Goal: Check status: Check status

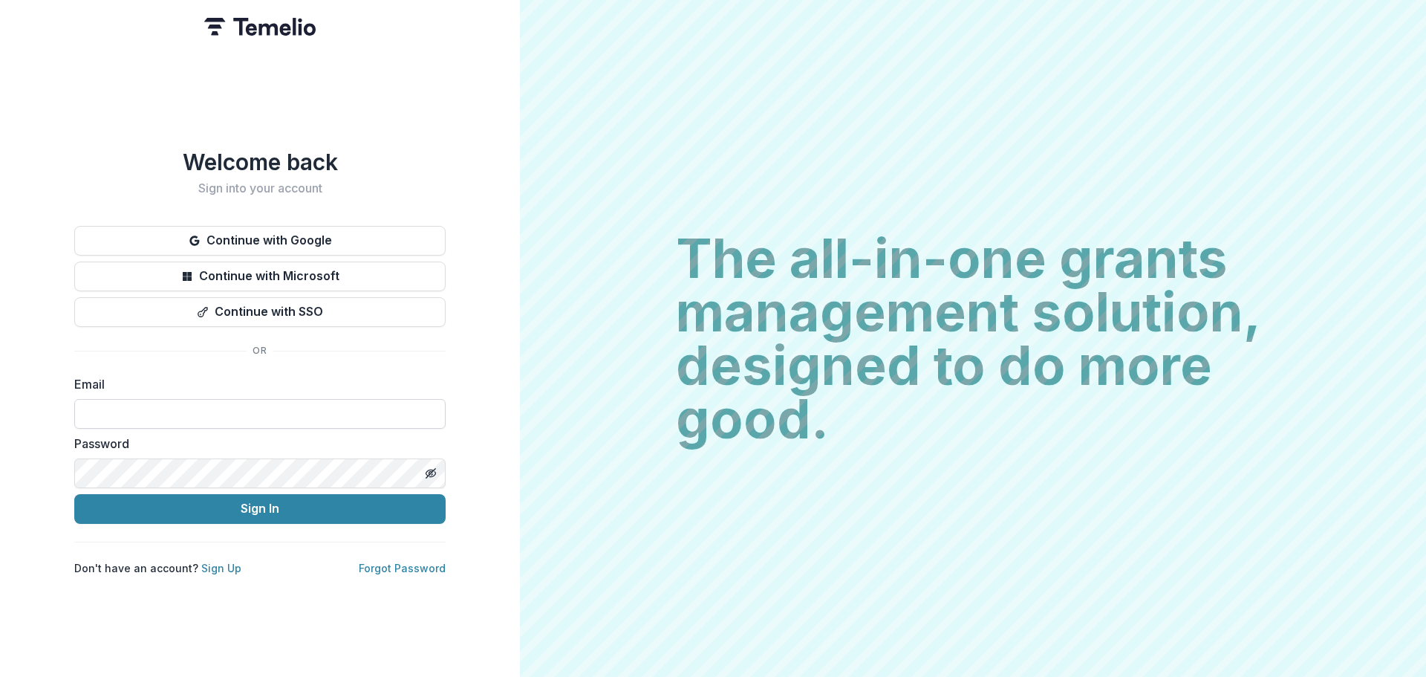
paste input "**********"
type input "**********"
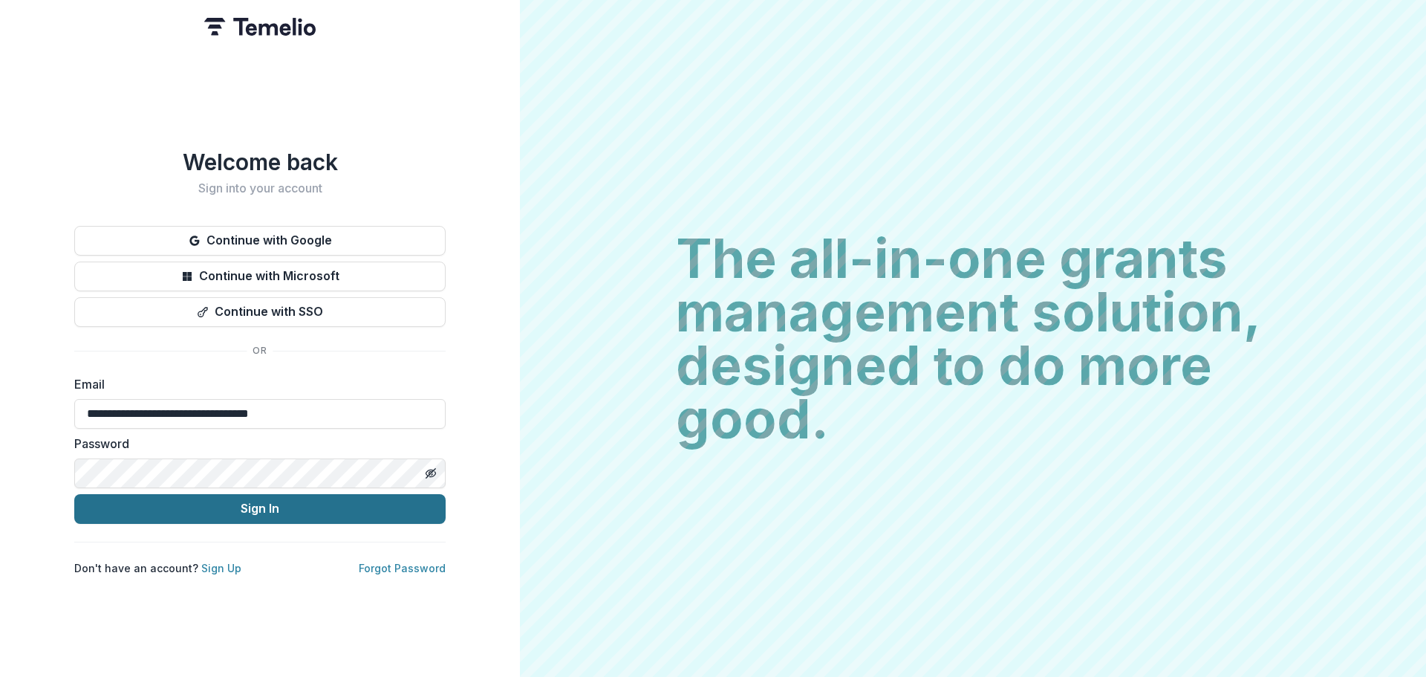
click at [273, 494] on button "Sign In" at bounding box center [259, 509] width 371 height 30
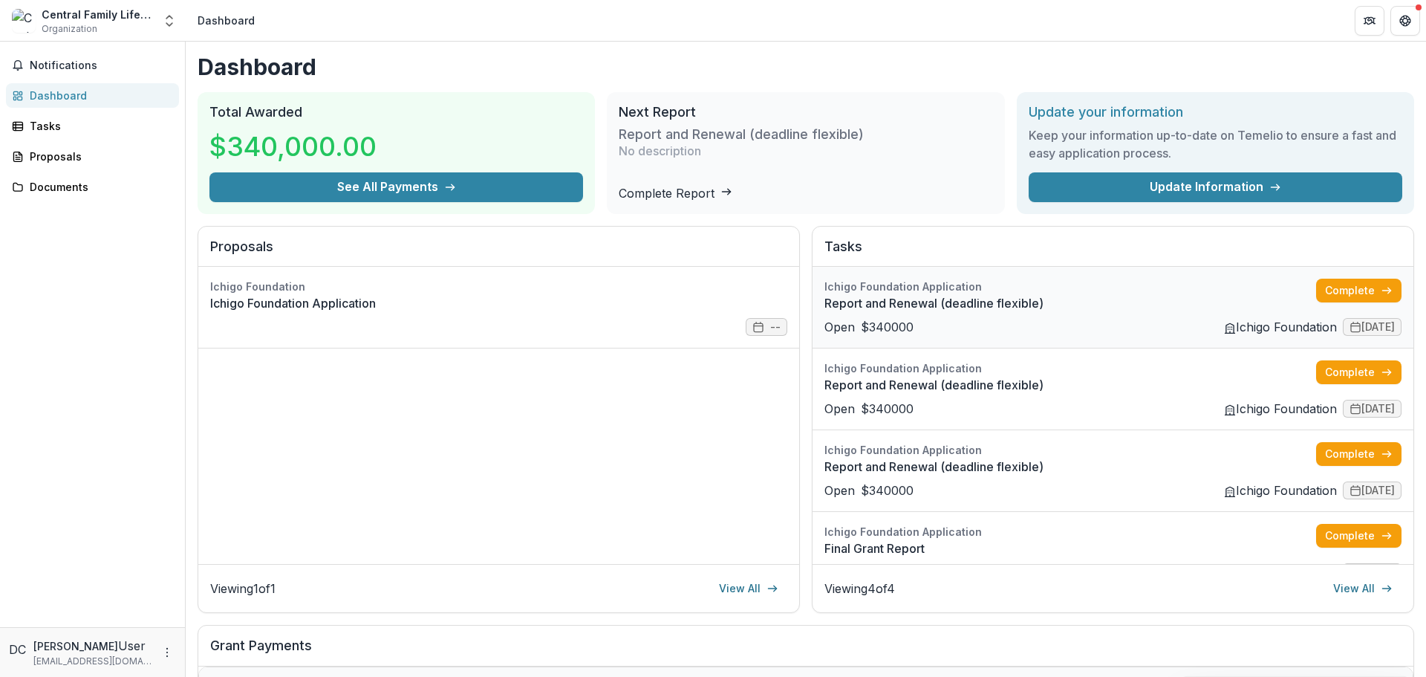
click at [1004, 309] on link "Report and Renewal (deadline flexible)" at bounding box center [1071, 303] width 492 height 18
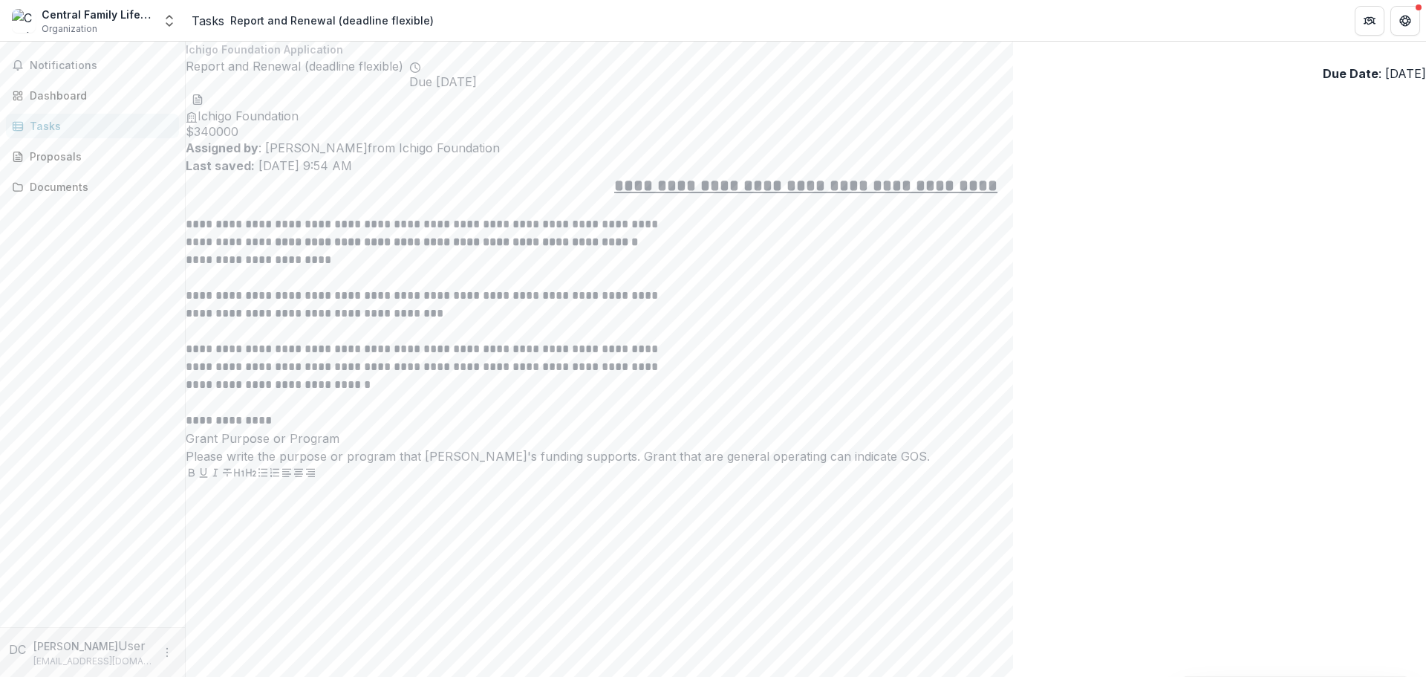
drag, startPoint x: 1188, startPoint y: 72, endPoint x: 1075, endPoint y: 80, distance: 113.2
copy p "Due Date : [DATE]"
click at [61, 88] on div "Dashboard" at bounding box center [98, 96] width 137 height 16
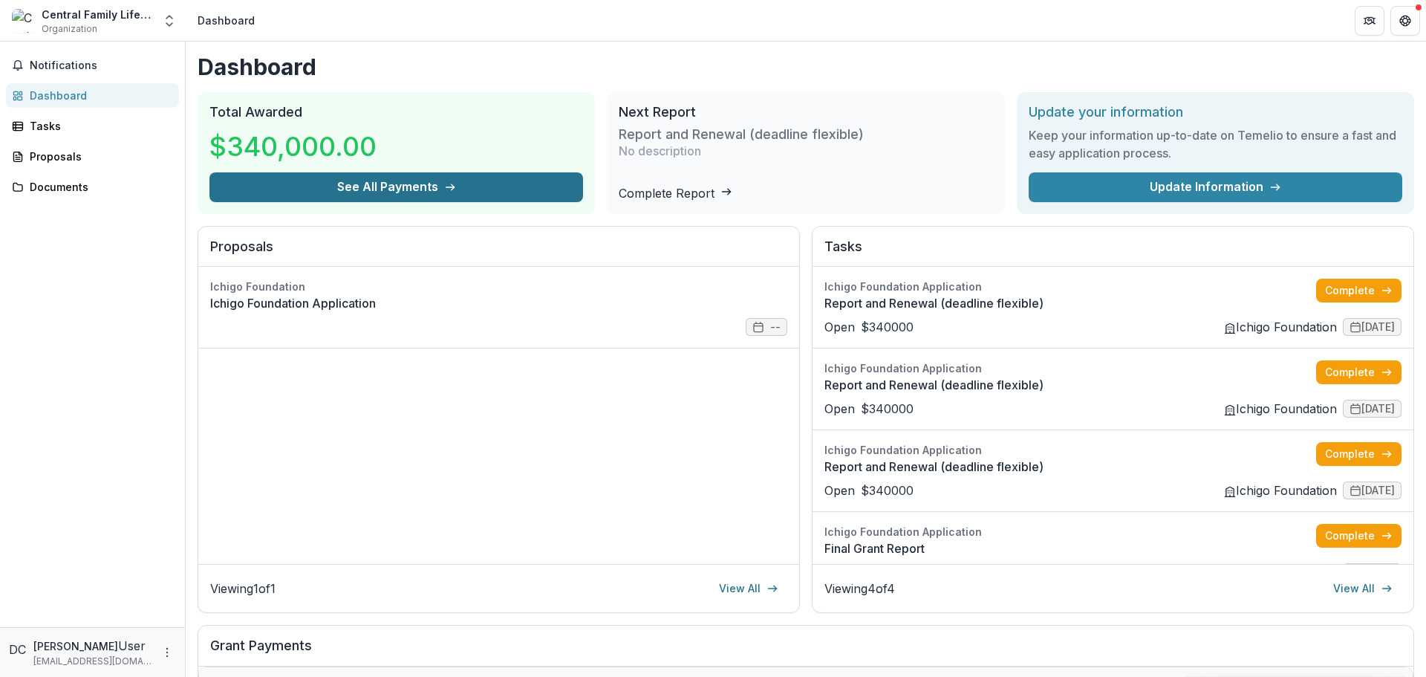
click at [355, 181] on button "See All Payments" at bounding box center [396, 187] width 374 height 30
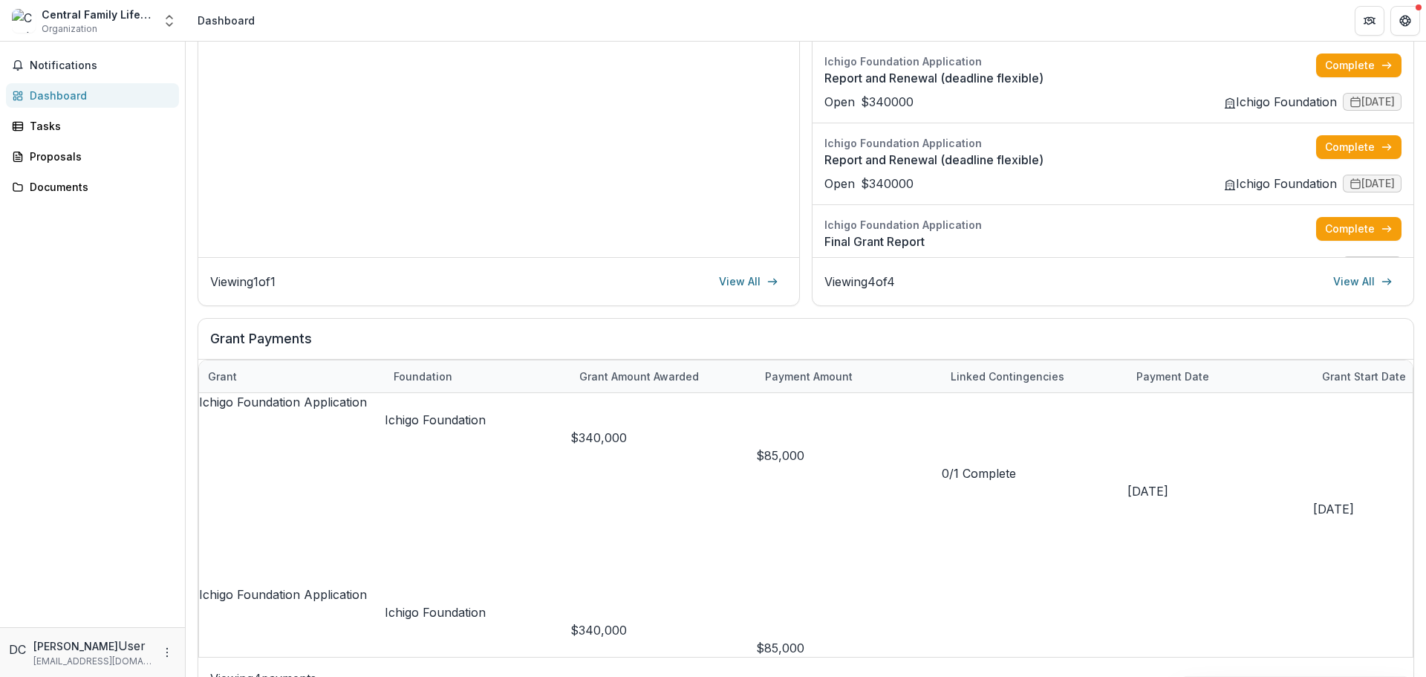
scroll to position [330, 0]
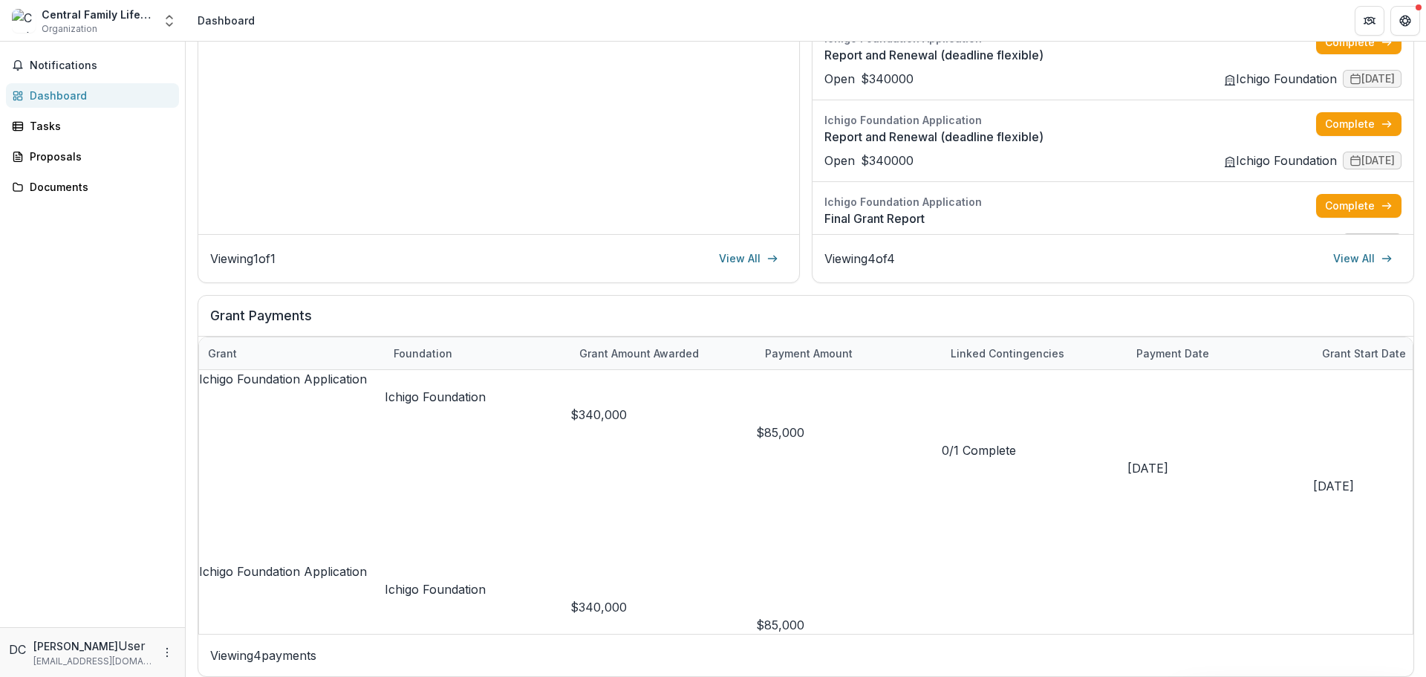
drag, startPoint x: 1130, startPoint y: 480, endPoint x: 1198, endPoint y: 480, distance: 68.3
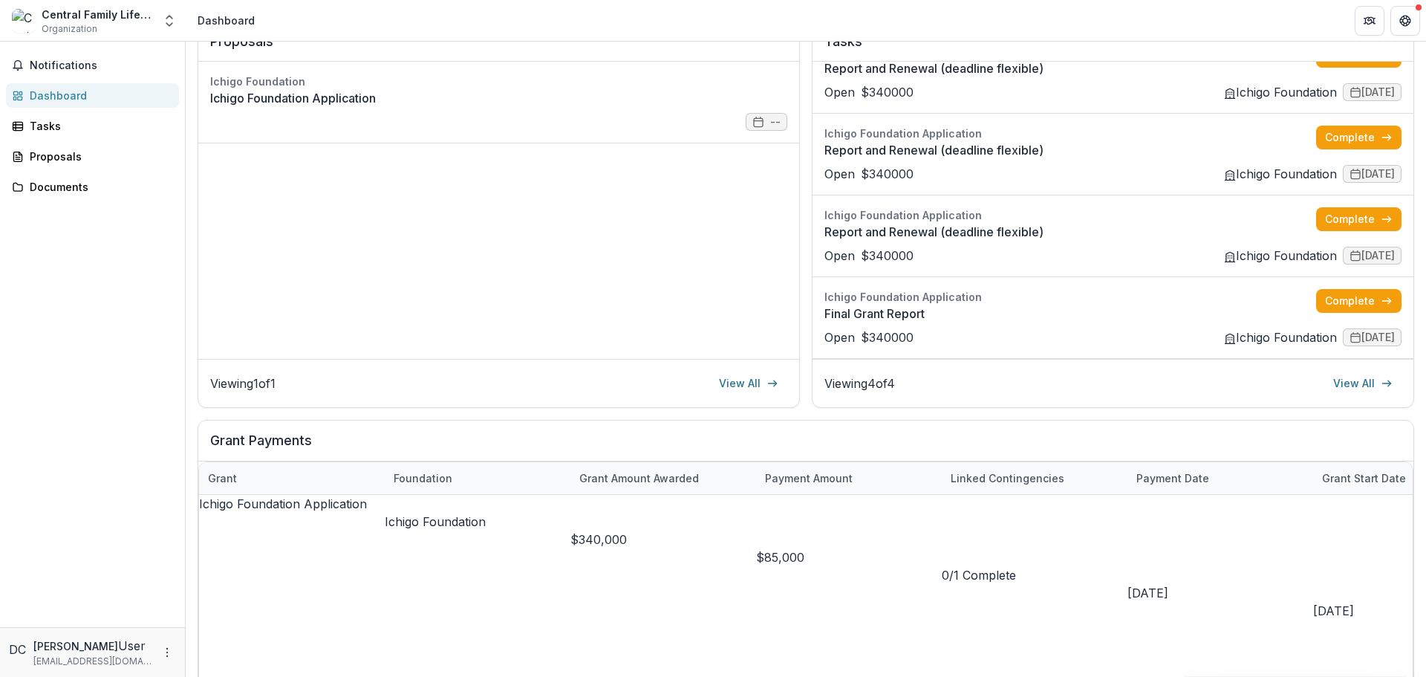
scroll to position [297, 0]
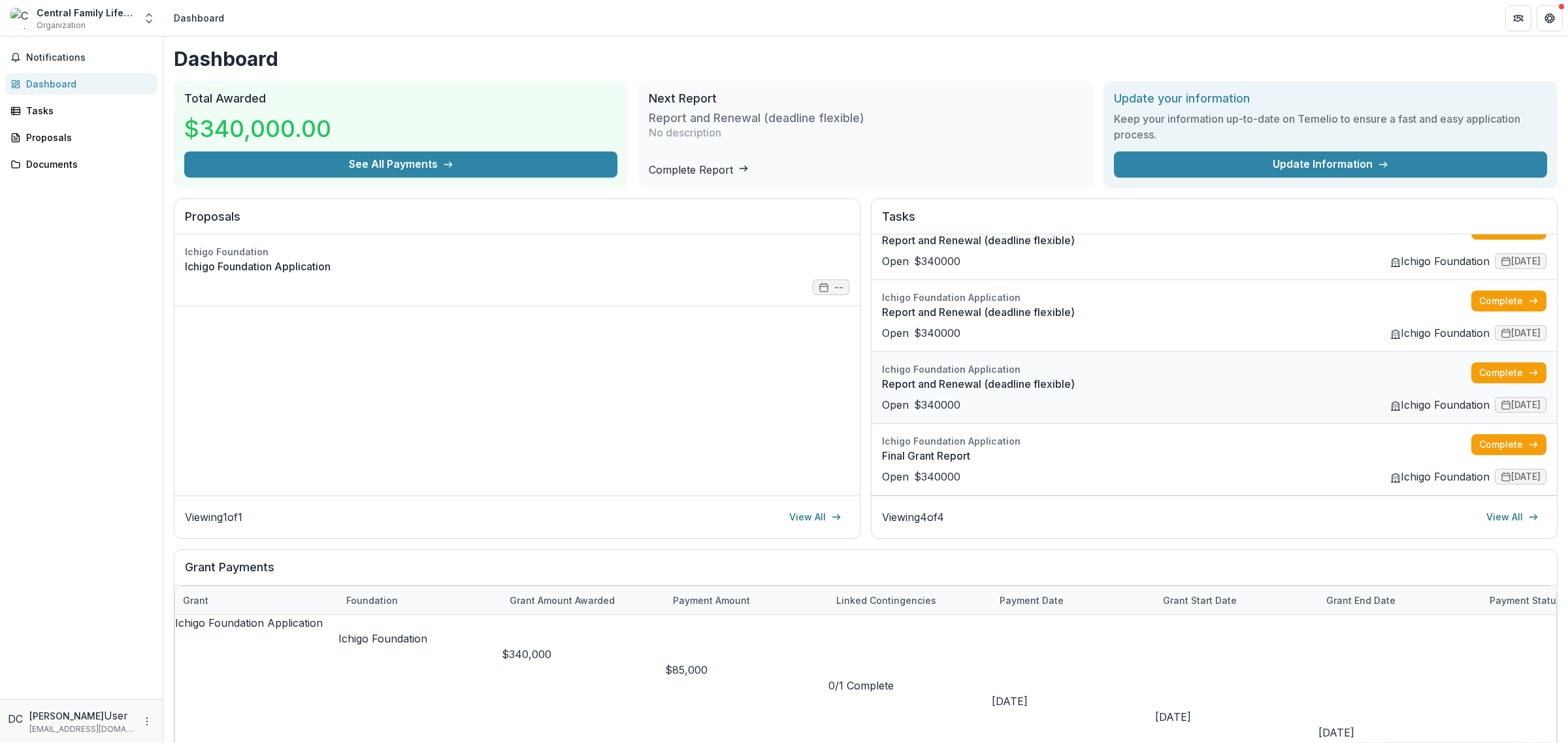
scroll to position [37, 0]
drag, startPoint x: 1157, startPoint y: 601, endPoint x: 1229, endPoint y: 615, distance: 73.3
click at [1231, 594] on div "Grant start date" at bounding box center [1200, 601] width 90 height 14
click at [1254, 543] on div "Dashboard Total Awarded $340,000.00 See All Payments Next Report Report and Ren…" at bounding box center [865, 466] width 1404 height 859
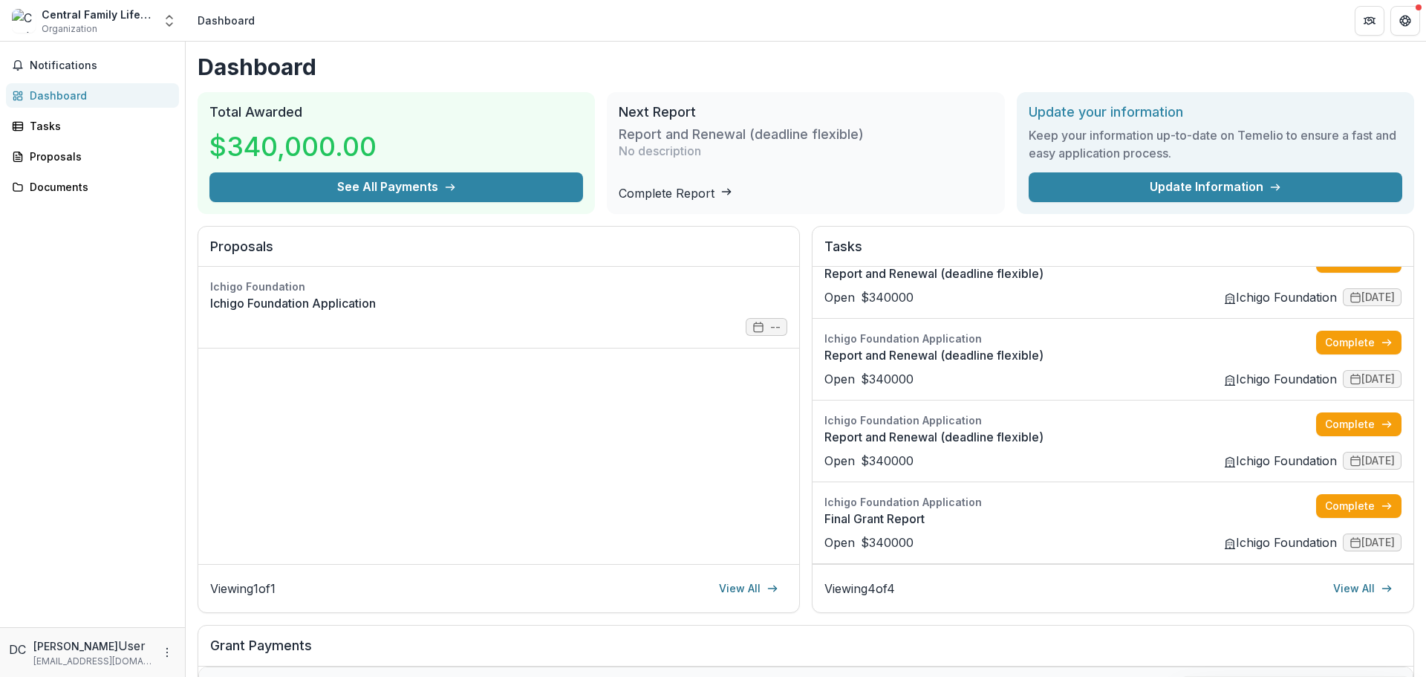
drag, startPoint x: 1749, startPoint y: 1, endPoint x: 978, endPoint y: 60, distance: 774.1
click at [984, 46] on div "Dashboard Total Awarded $340,000.00 See All Payments Next Report Report and Ren…" at bounding box center [806, 530] width 1241 height 977
click at [49, 163] on div "Proposals" at bounding box center [98, 157] width 137 height 16
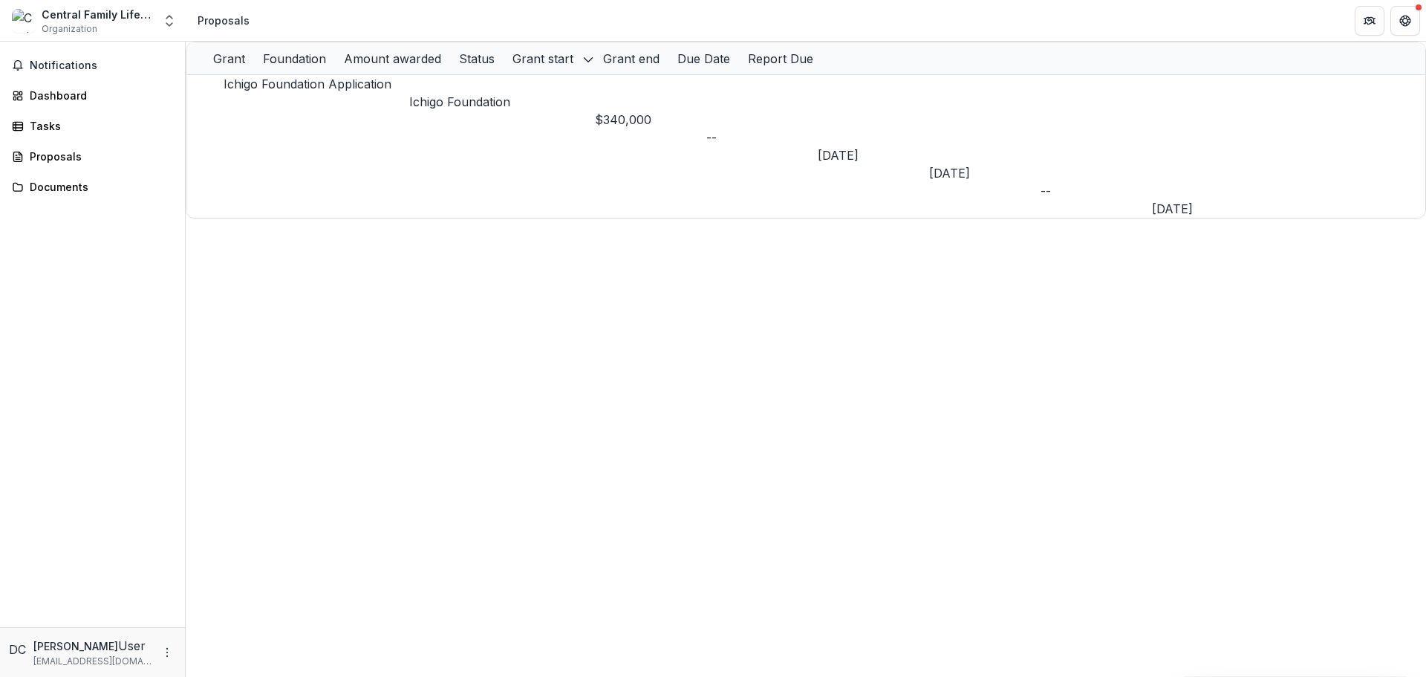
click at [468, 107] on p "Ichigo Foundation" at bounding box center [502, 102] width 186 height 18
click at [316, 91] on link "Ichigo Foundation Application" at bounding box center [308, 84] width 168 height 15
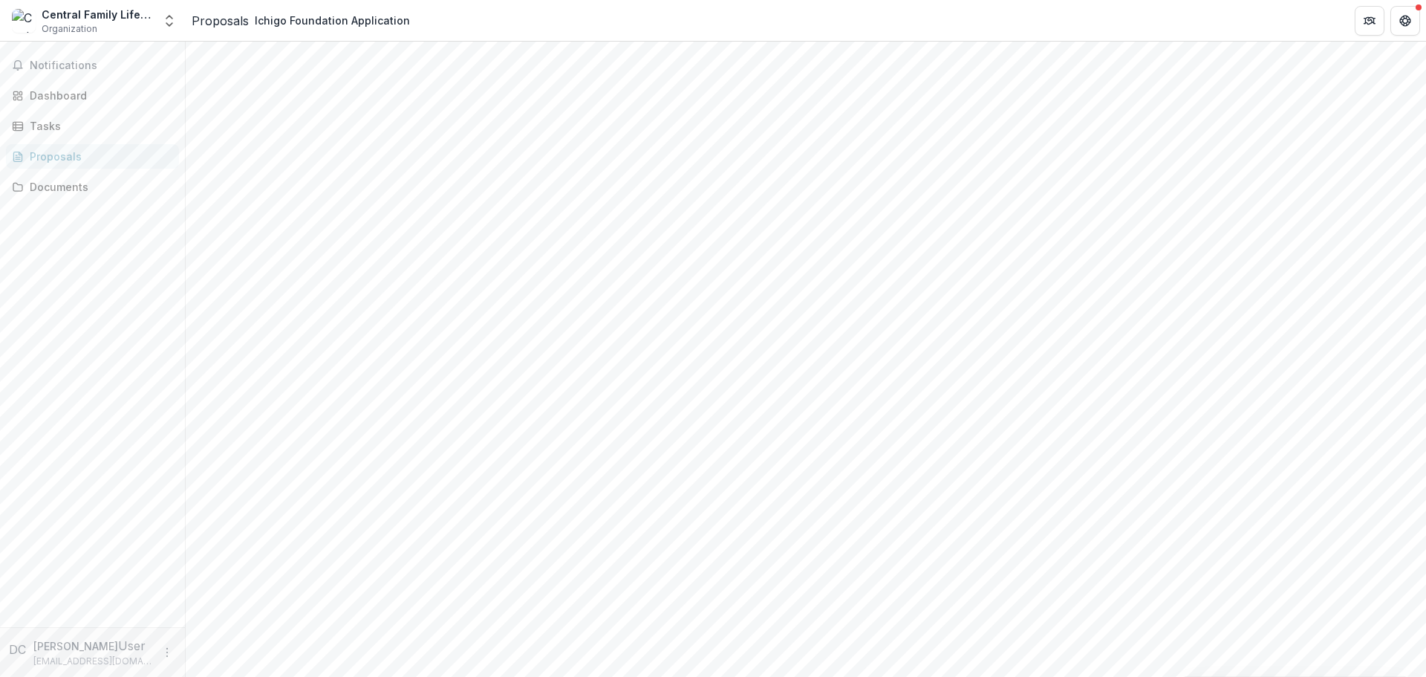
scroll to position [74, 0]
click at [0, 676] on button "Close" at bounding box center [0, 690] width 0 height 0
click at [50, 188] on div "Documents" at bounding box center [98, 187] width 137 height 16
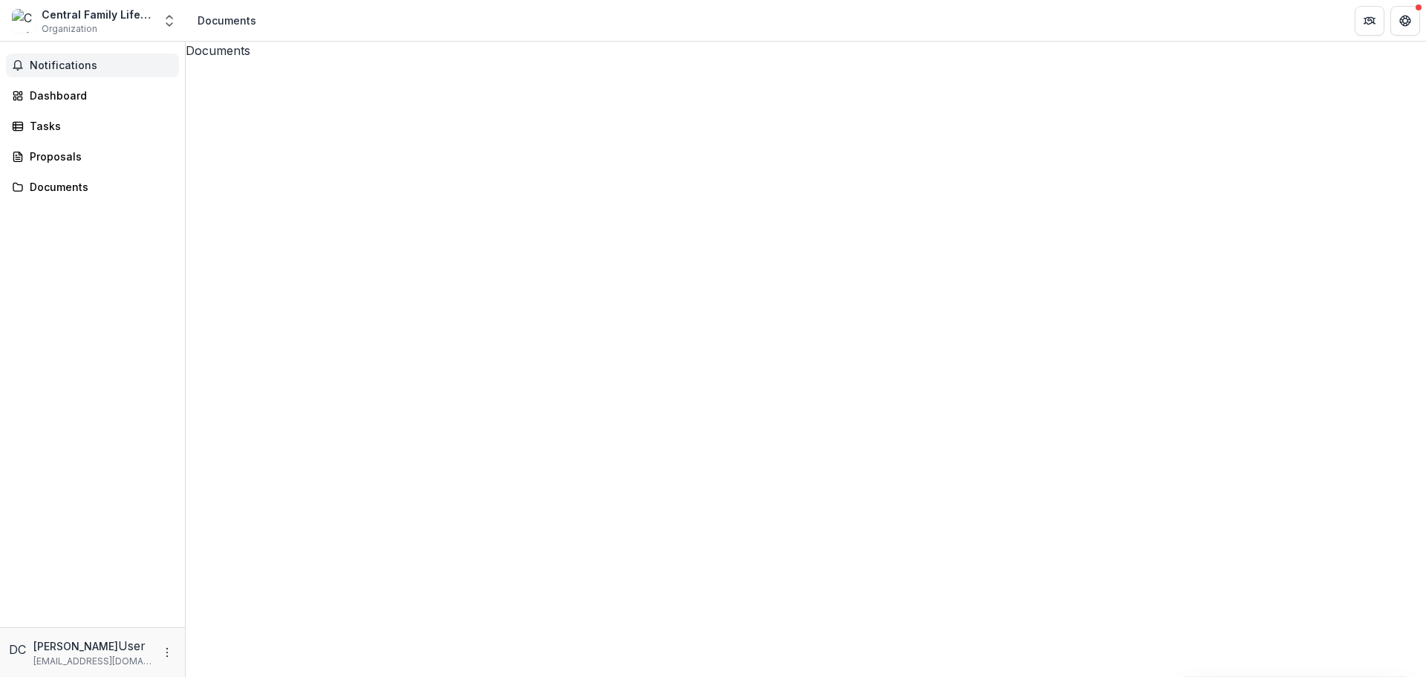
click at [56, 65] on span "Notifications" at bounding box center [101, 65] width 143 height 13
click at [77, 97] on div "Dashboard" at bounding box center [98, 90] width 137 height 16
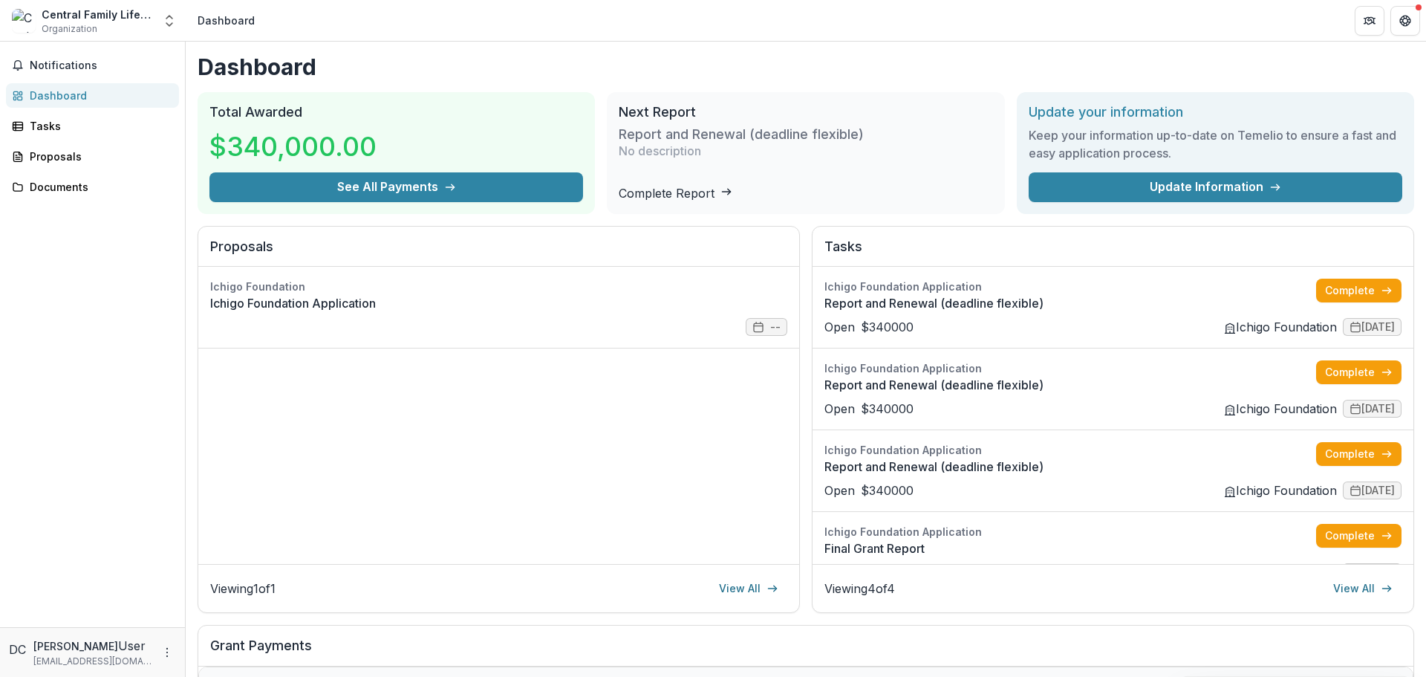
click at [93, 657] on p "[EMAIL_ADDRESS][DOMAIN_NAME]" at bounding box center [92, 660] width 119 height 13
click at [168, 651] on icon "More" at bounding box center [167, 652] width 12 height 12
drag, startPoint x: 209, startPoint y: 643, endPoint x: 338, endPoint y: 550, distance: 158.1
click at [210, 643] on button "Logout" at bounding box center [265, 646] width 159 height 25
